Goal: Ask a question

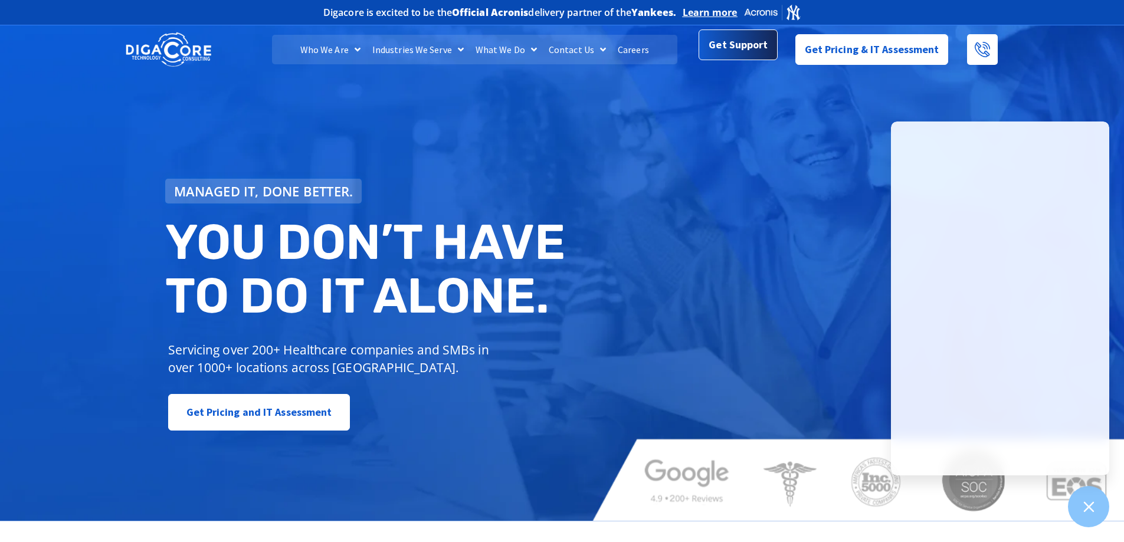
click at [736, 50] on span "Get Support" at bounding box center [738, 45] width 59 height 24
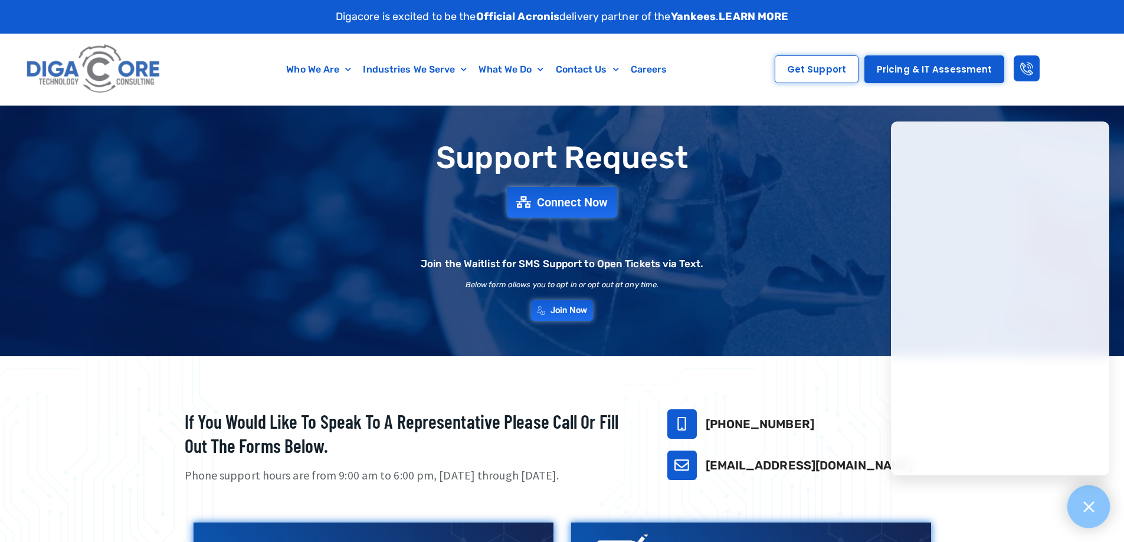
click at [1092, 528] on div at bounding box center [1089, 507] width 43 height 43
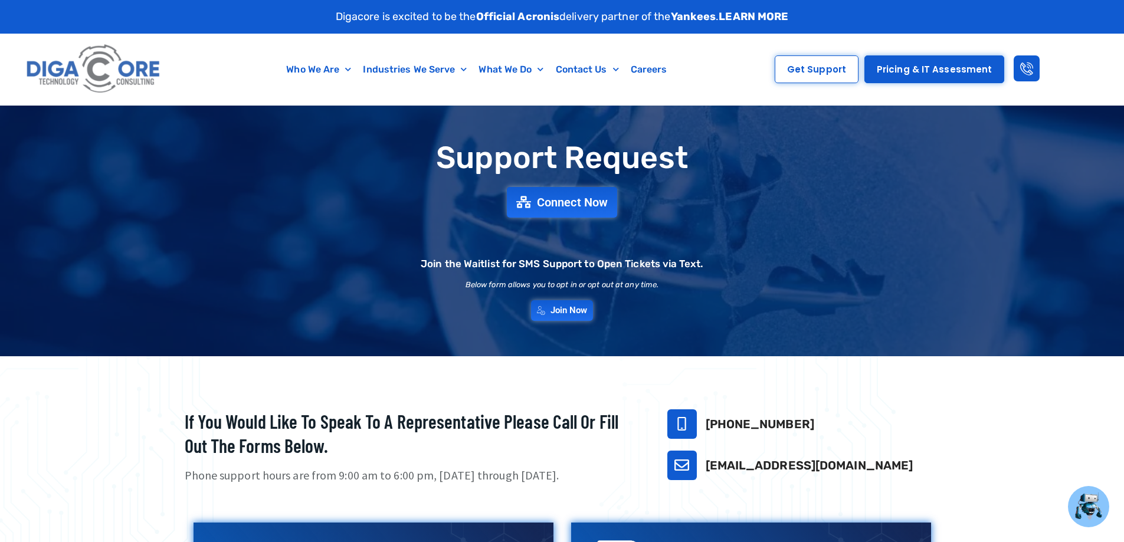
drag, startPoint x: 771, startPoint y: 269, endPoint x: 767, endPoint y: 264, distance: 7.1
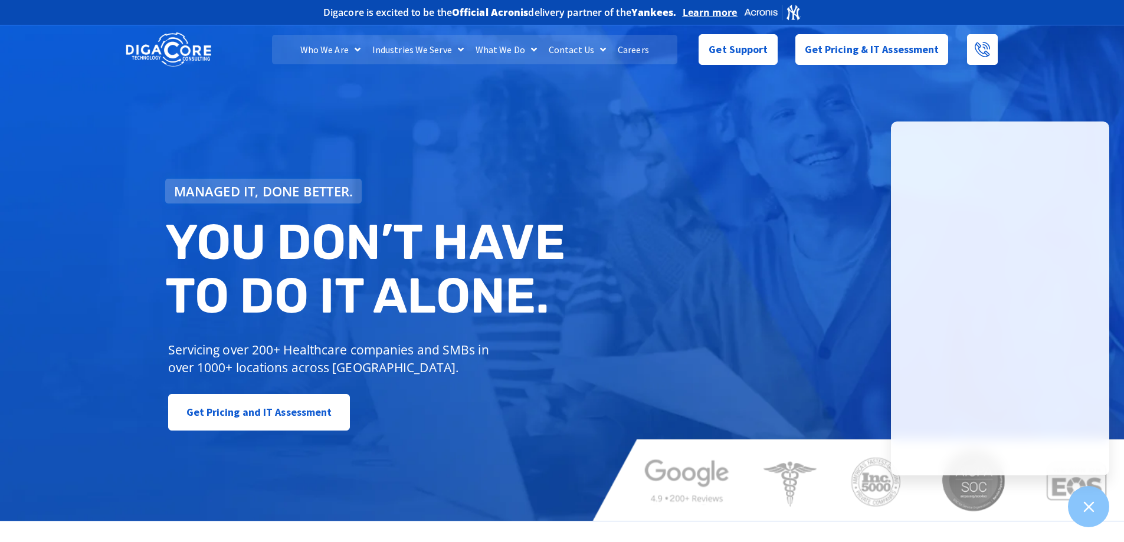
click at [1108, 518] on div "Managed IT, done better. You don’t have to do IT alone. Servicing over 200+ Hea…" at bounding box center [562, 271] width 1124 height 499
click at [1089, 511] on icon at bounding box center [1088, 506] width 15 height 15
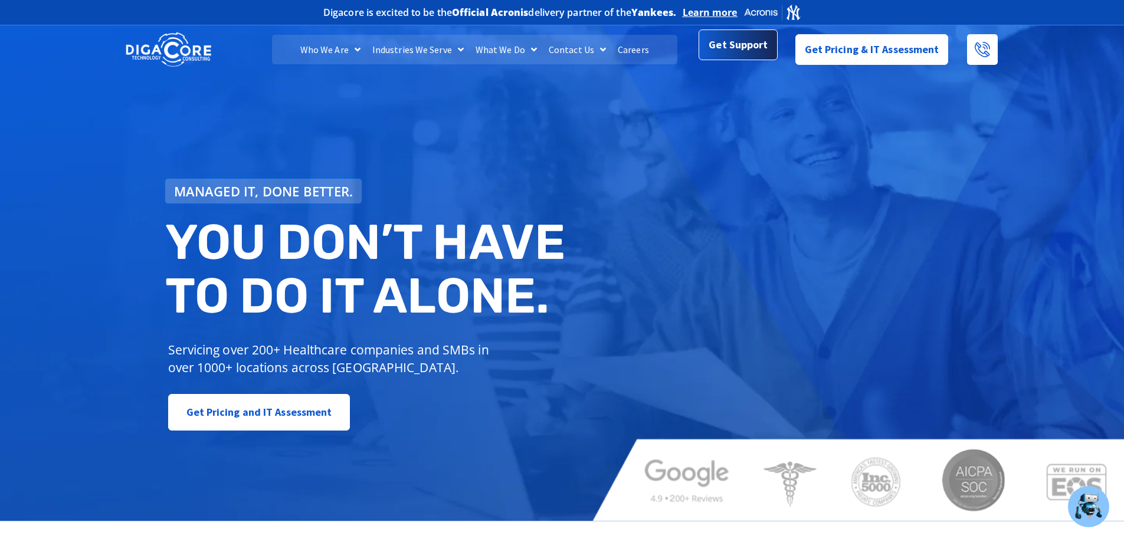
click at [734, 53] on span "Get Support" at bounding box center [738, 45] width 59 height 24
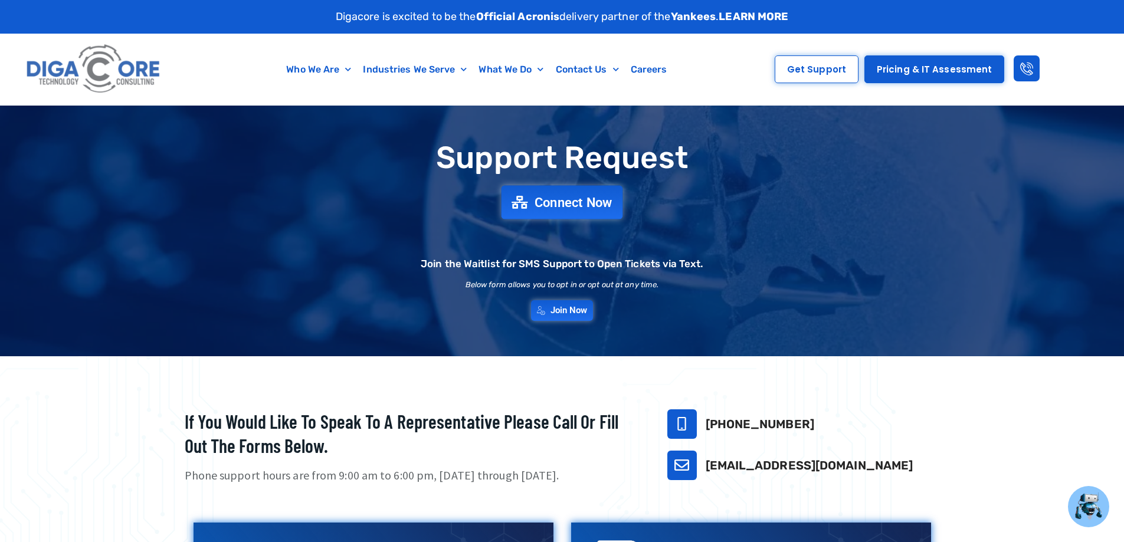
click at [578, 206] on span "Connect Now" at bounding box center [574, 202] width 78 height 13
